Goal: Information Seeking & Learning: Learn about a topic

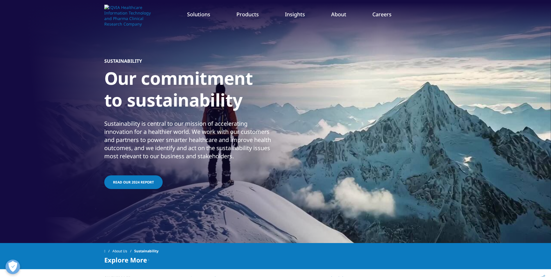
click at [149, 187] on link "READ OUR 2024 REPORT" at bounding box center [133, 182] width 58 height 14
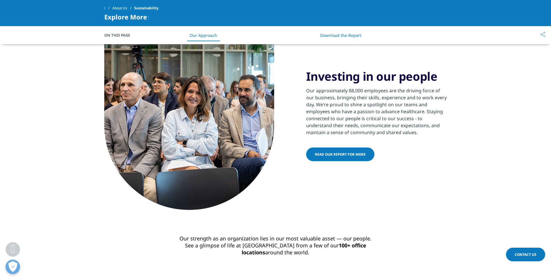
scroll to position [479, 0]
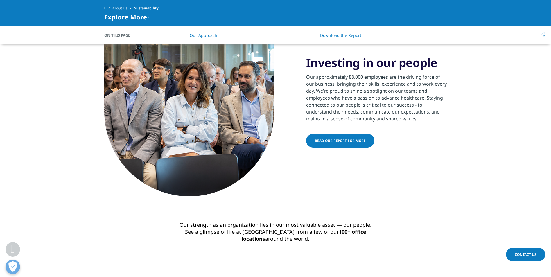
click at [330, 142] on span "Read our report for more" at bounding box center [340, 140] width 51 height 5
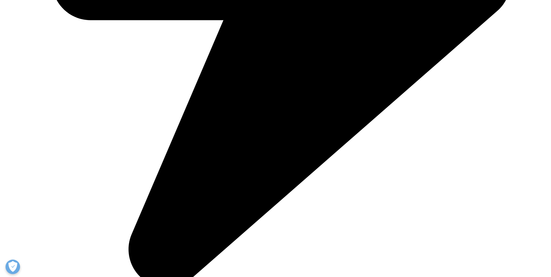
scroll to position [469, 0]
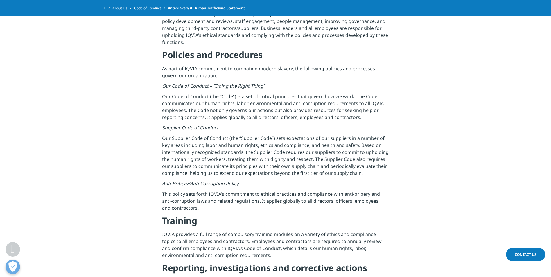
click at [225, 83] on em "Our Code of Conduct – “Doing the Right Thing”" at bounding box center [213, 86] width 103 height 6
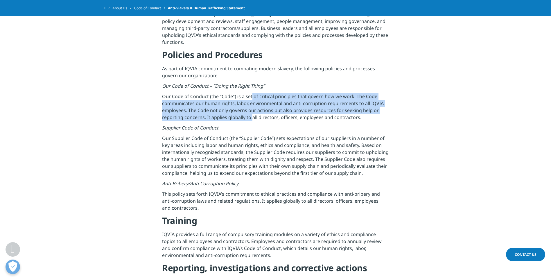
drag, startPoint x: 251, startPoint y: 81, endPoint x: 251, endPoint y: 103, distance: 22.1
click at [251, 103] on p "Our Code of Conduct (the “Code”) is a set of critical principles that govern ho…" at bounding box center [275, 108] width 227 height 31
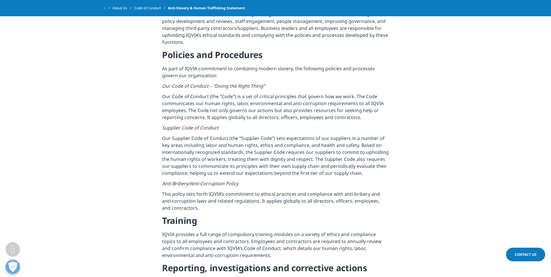
click at [251, 231] on p "IQVIA provides a full range of compulsory training modules on a variety of ethi…" at bounding box center [275, 246] width 227 height 31
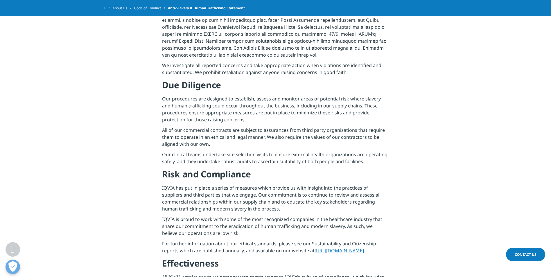
scroll to position [765, 0]
click at [244, 170] on h4 "Risk and Compliance" at bounding box center [275, 177] width 227 height 16
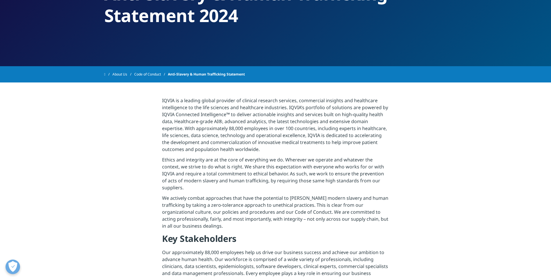
scroll to position [74, 0]
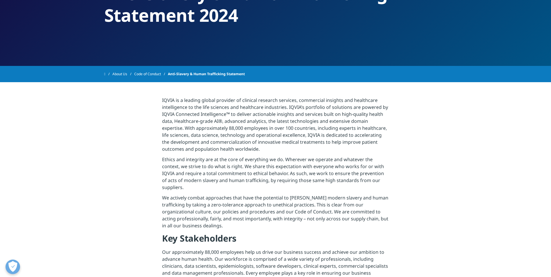
click at [204, 133] on p "IQVIA is a leading global provider of clinical research services, commercial in…" at bounding box center [275, 126] width 227 height 59
click at [295, 170] on p "Ethics and integrity are at the core of everything we do. Wherever we operate a…" at bounding box center [275, 175] width 227 height 38
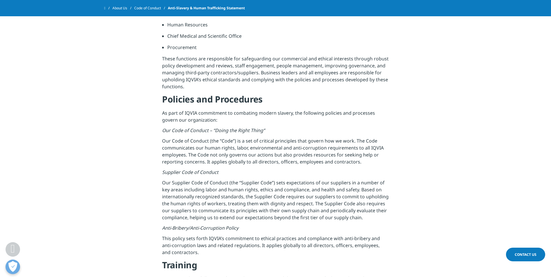
scroll to position [425, 0]
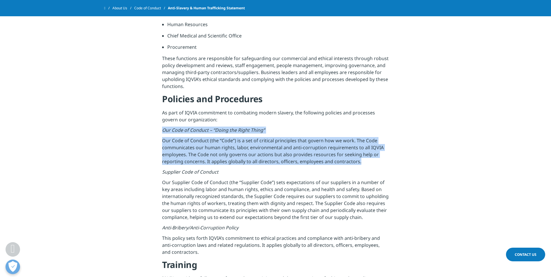
drag, startPoint x: 163, startPoint y: 116, endPoint x: 367, endPoint y: 147, distance: 207.0
click at [367, 147] on div "IQVIA is a leading global provider of clinical research services, commercial in…" at bounding box center [275, 249] width 227 height 1038
copy div "Our Code of Conduct – “Doing the Right Thing” Our Code of Conduct (the “Code”) …"
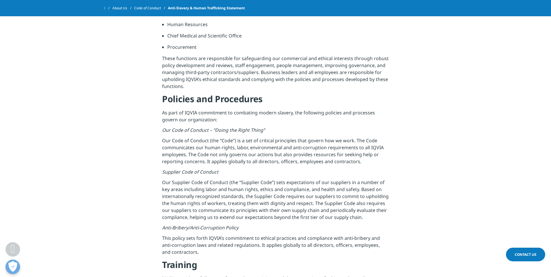
click at [293, 184] on p "Our Supplier Code of Conduct (the “Supplier Code”) sets expectations of our sup…" at bounding box center [275, 201] width 227 height 45
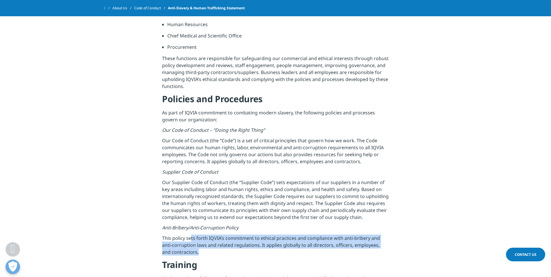
drag, startPoint x: 190, startPoint y: 225, endPoint x: 284, endPoint y: 242, distance: 95.0
click at [284, 242] on p "This policy sets forth IQVIA’s commitment to ethical practices and compliance w…" at bounding box center [275, 247] width 227 height 24
